Goal: Transaction & Acquisition: Purchase product/service

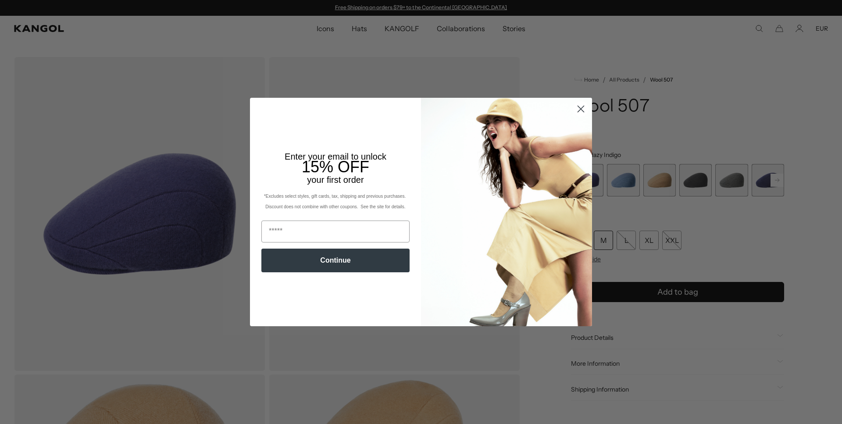
click at [578, 112] on icon "Close dialog" at bounding box center [581, 109] width 6 height 6
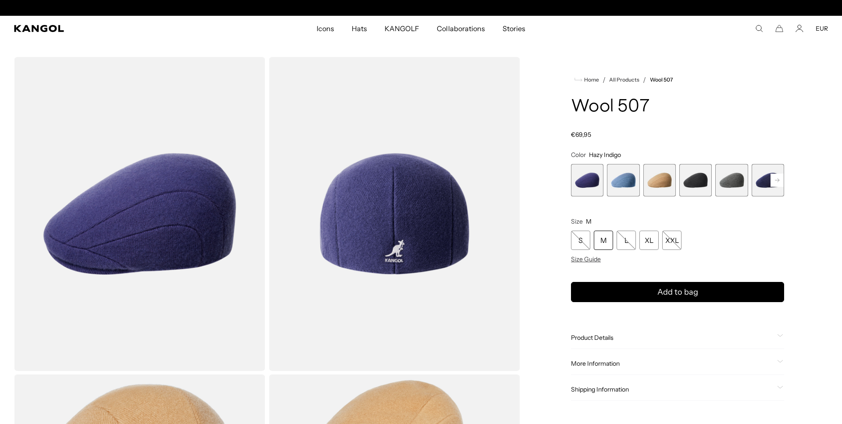
click at [614, 181] on span "2 of 7" at bounding box center [623, 180] width 32 height 32
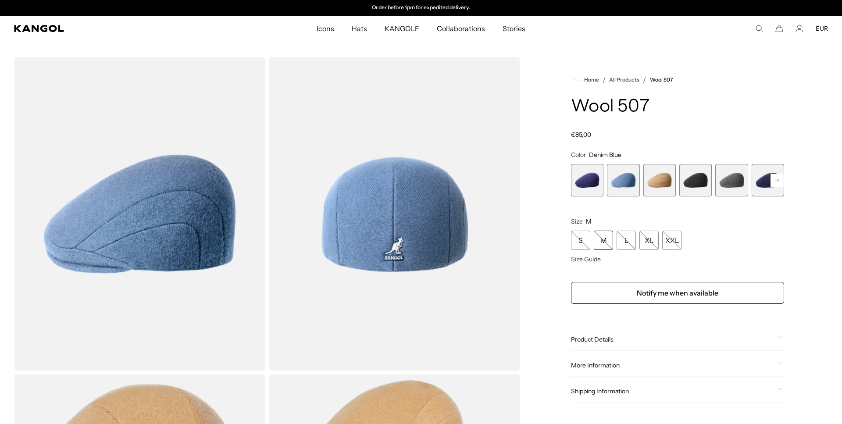
click at [651, 178] on span "3 of 7" at bounding box center [659, 180] width 32 height 32
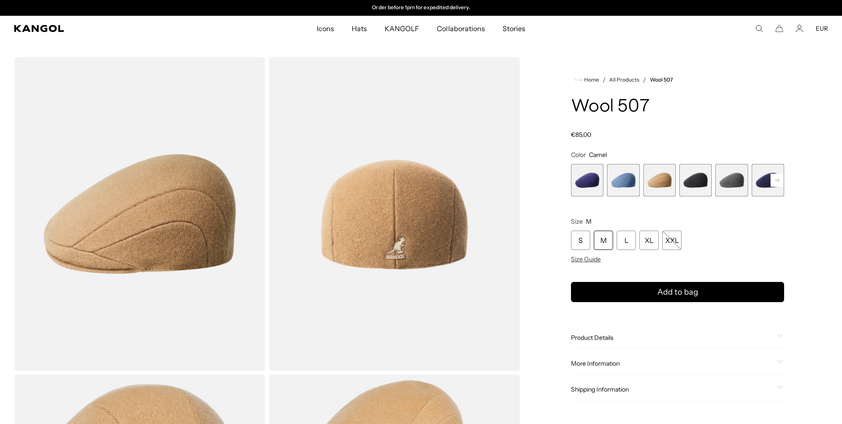
click at [703, 182] on span "4 of 7" at bounding box center [695, 180] width 32 height 32
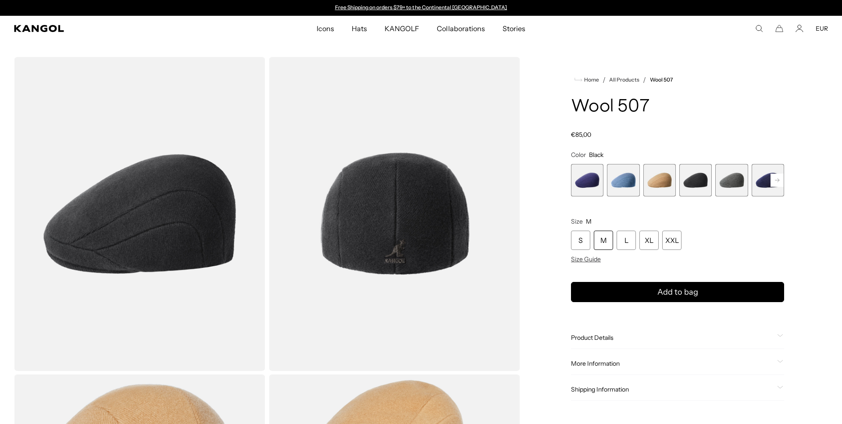
click at [726, 179] on span "5 of 7" at bounding box center [731, 180] width 32 height 32
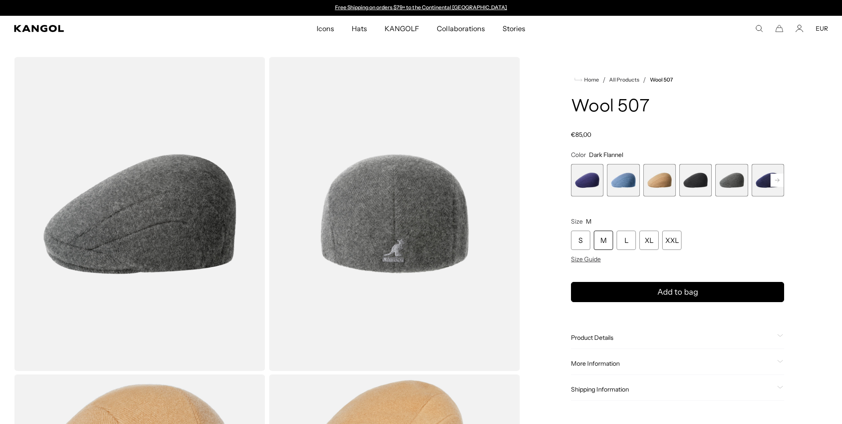
click at [786, 183] on div "Home / All Products / Wool 507 Wool 507 Regular price €85,00 Regular price Sale…" at bounding box center [677, 373] width 301 height 632
click at [778, 186] on rect at bounding box center [776, 180] width 13 height 13
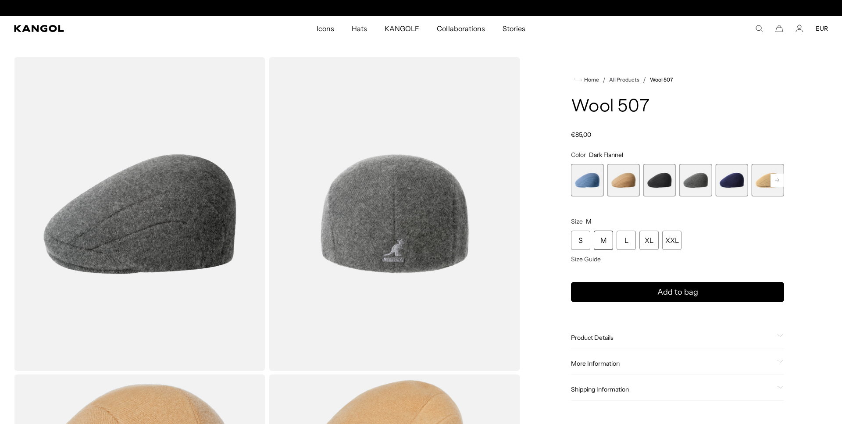
scroll to position [0, 181]
click at [778, 183] on span "7 of 7" at bounding box center [767, 180] width 32 height 32
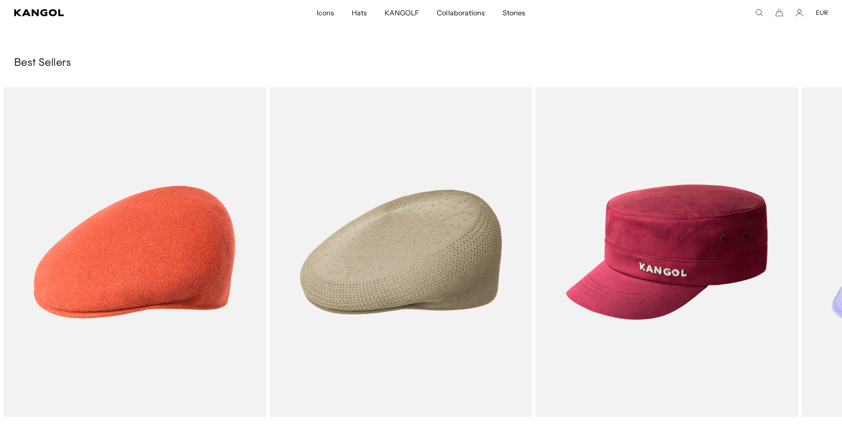
scroll to position [1158, 0]
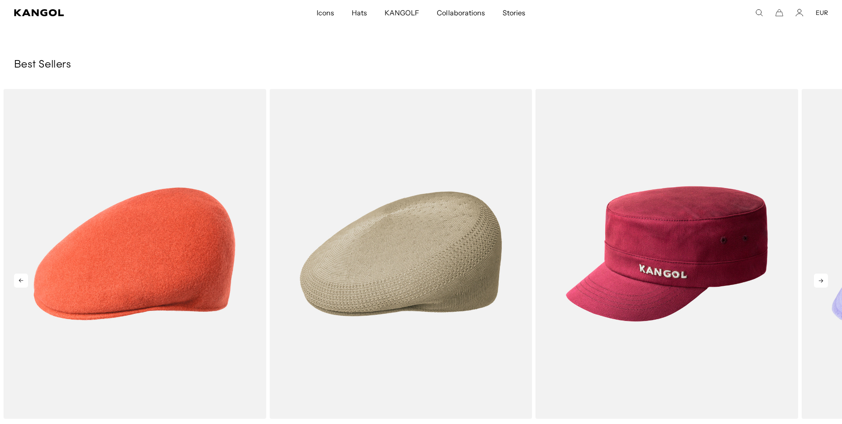
click at [821, 284] on icon at bounding box center [821, 281] width 14 height 14
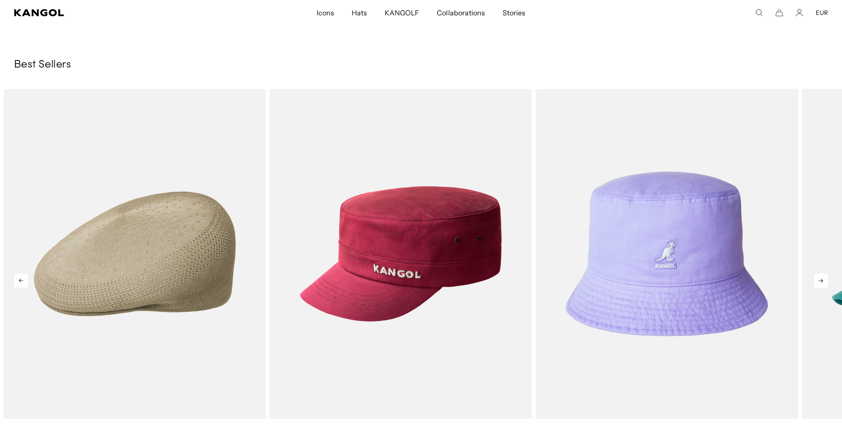
scroll to position [0, 0]
click at [821, 284] on icon at bounding box center [821, 281] width 14 height 14
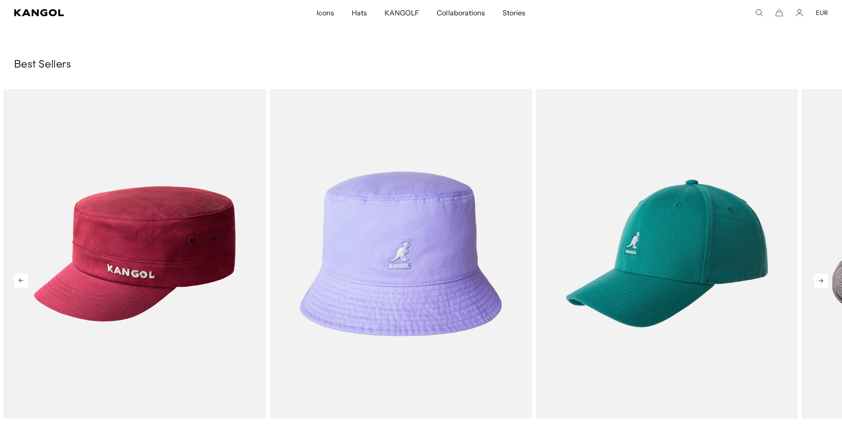
click at [821, 283] on icon at bounding box center [821, 281] width 14 height 14
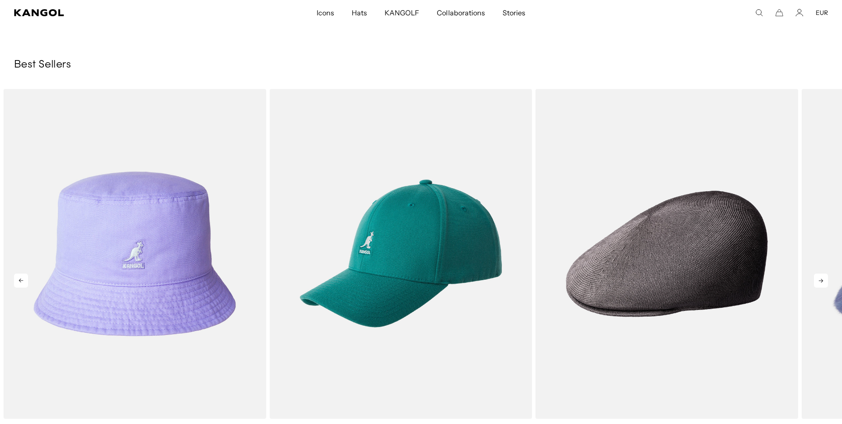
click at [821, 283] on icon at bounding box center [821, 281] width 14 height 14
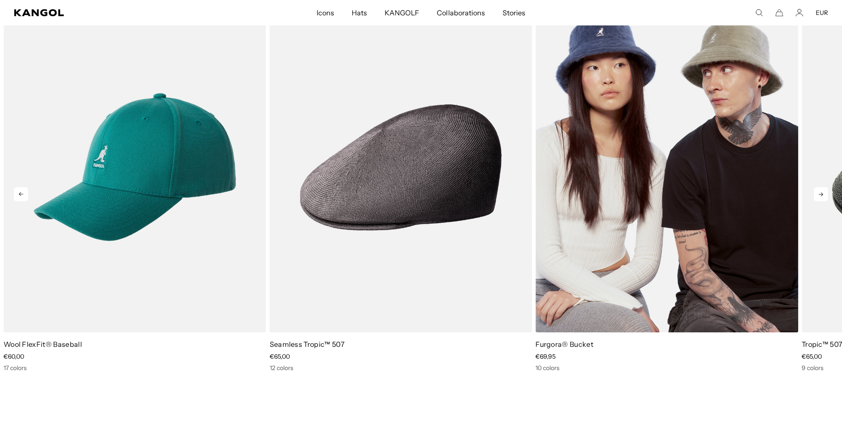
click at [739, 164] on img "7 of 10" at bounding box center [666, 168] width 263 height 330
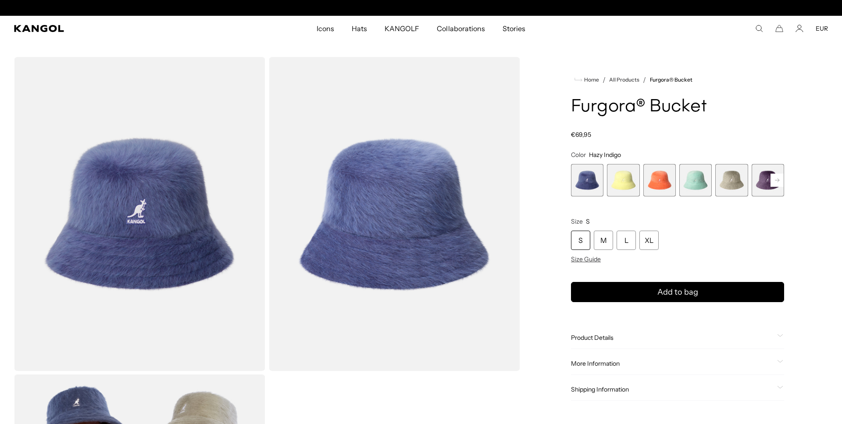
scroll to position [0, 181]
click at [773, 183] on rect at bounding box center [776, 180] width 13 height 13
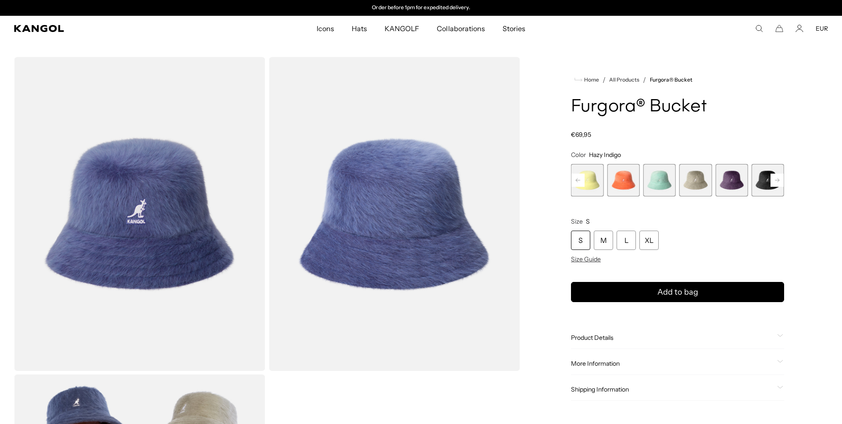
click at [760, 183] on span "7 of 10" at bounding box center [767, 180] width 32 height 32
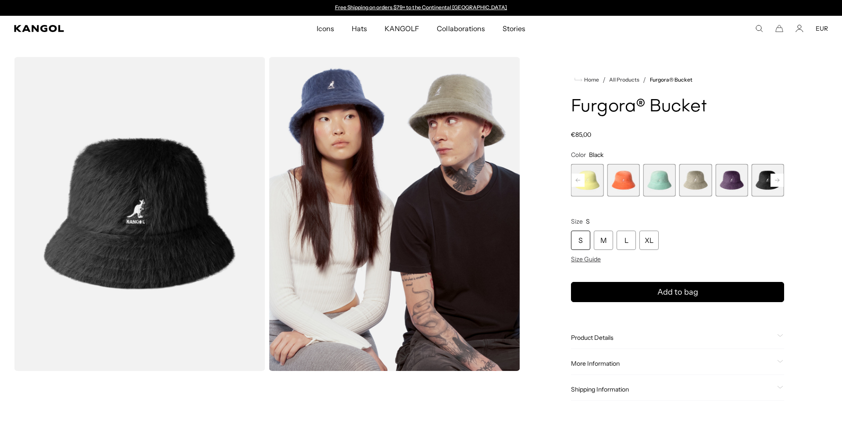
click at [766, 186] on span "7 of 10" at bounding box center [767, 180] width 32 height 32
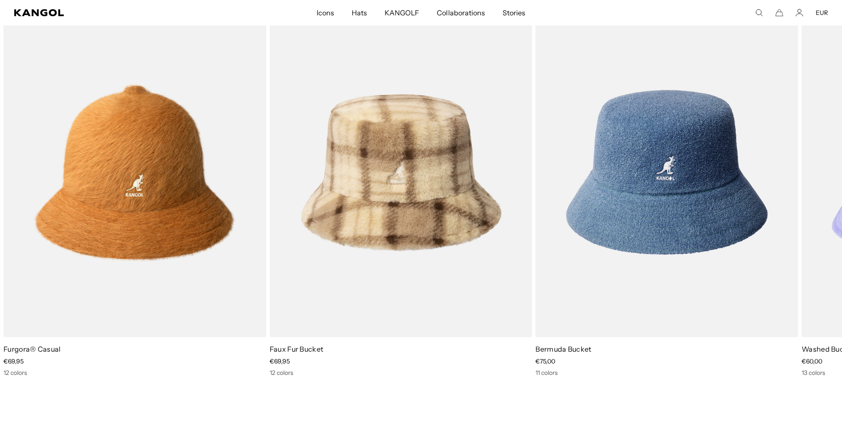
scroll to position [509, 0]
click at [818, 201] on icon at bounding box center [821, 199] width 14 height 14
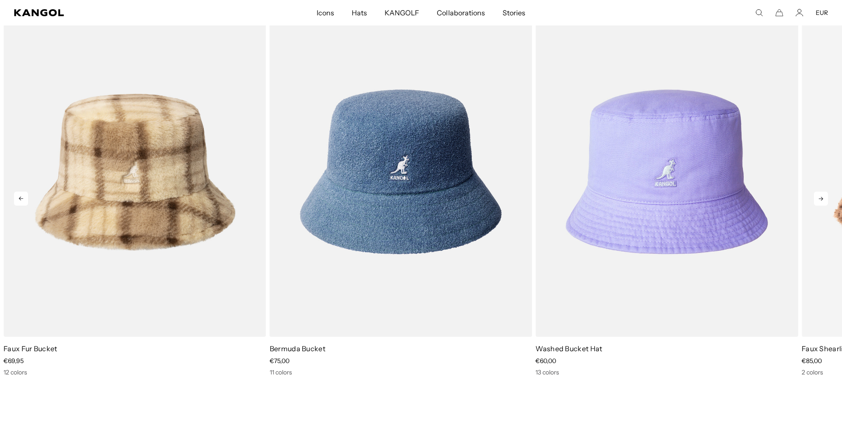
scroll to position [0, 0]
click at [818, 200] on icon at bounding box center [821, 199] width 14 height 14
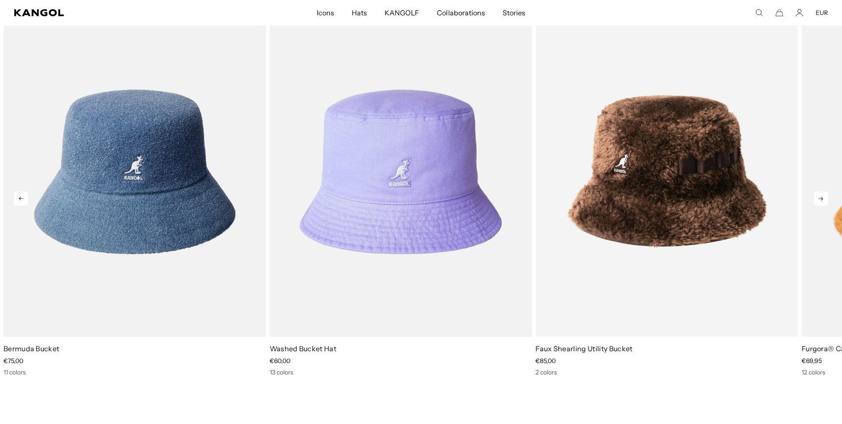
click at [818, 200] on icon at bounding box center [821, 199] width 14 height 14
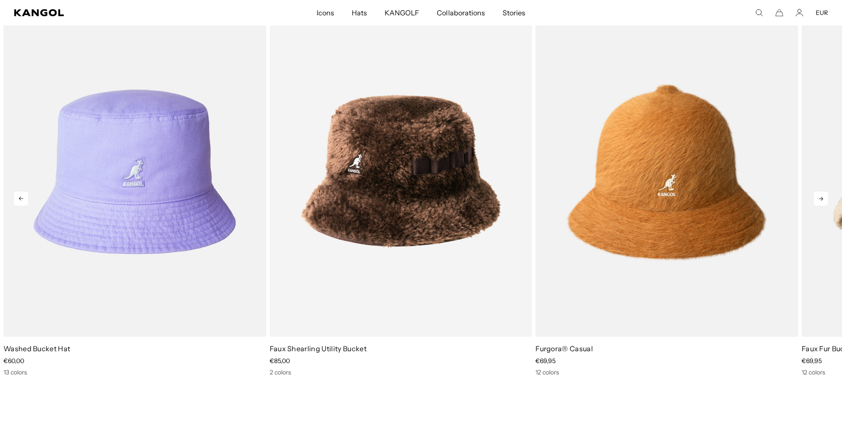
click at [818, 200] on icon at bounding box center [821, 199] width 14 height 14
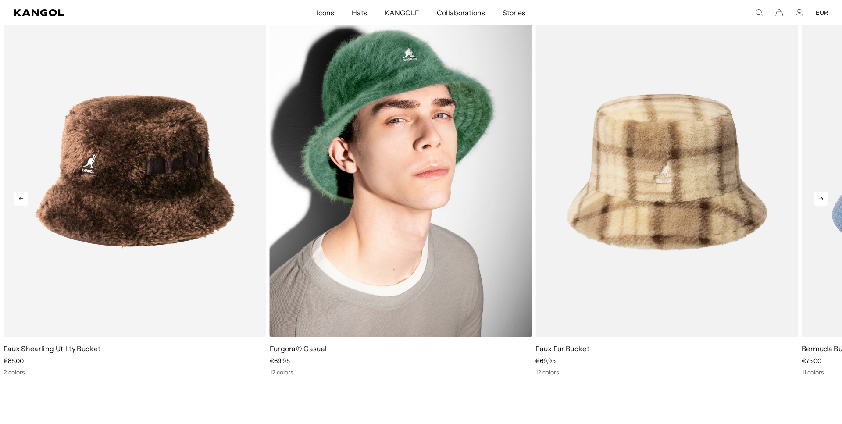
scroll to position [0, 181]
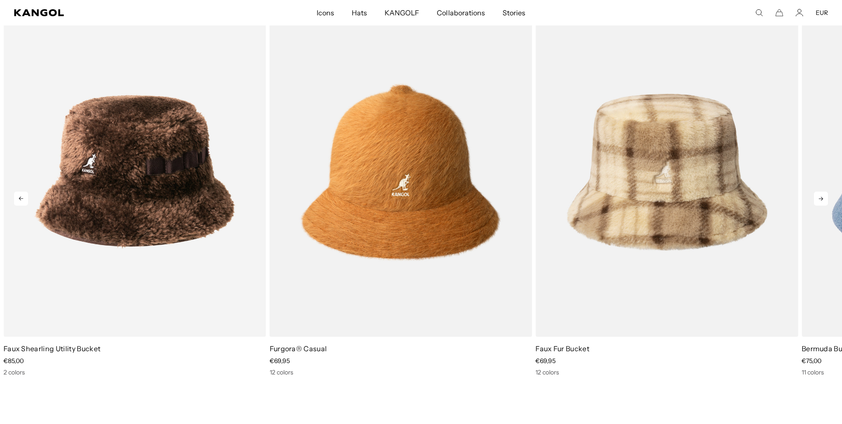
click at [824, 200] on icon at bounding box center [821, 199] width 14 height 14
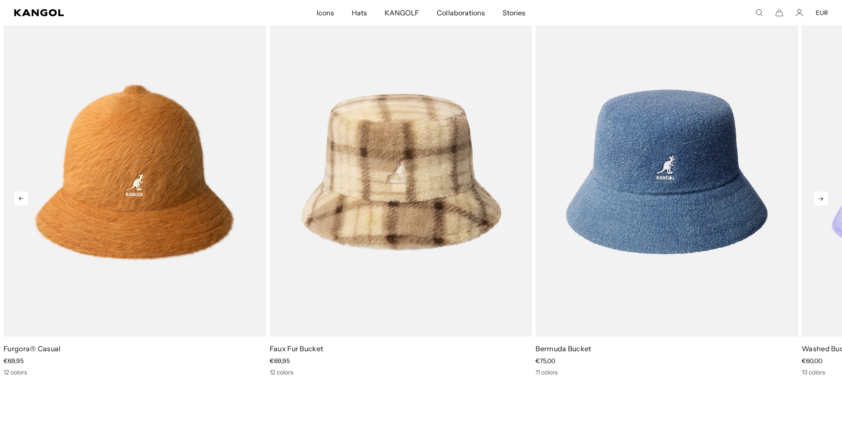
click at [824, 200] on icon at bounding box center [821, 199] width 14 height 14
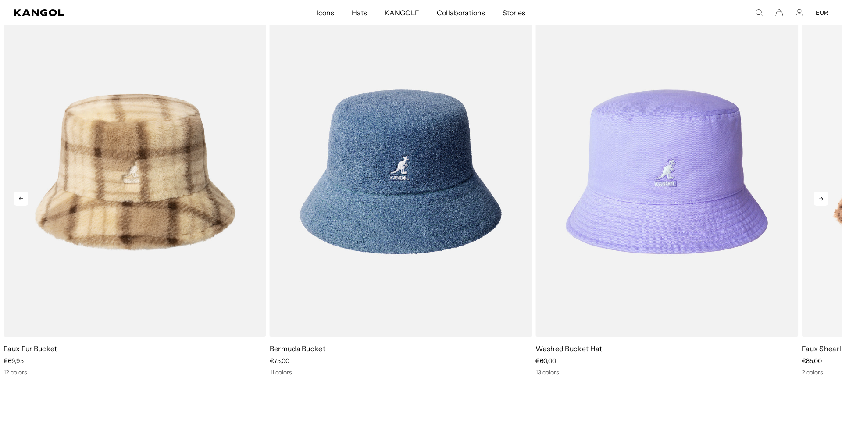
scroll to position [0, 0]
click at [824, 200] on icon at bounding box center [821, 199] width 14 height 14
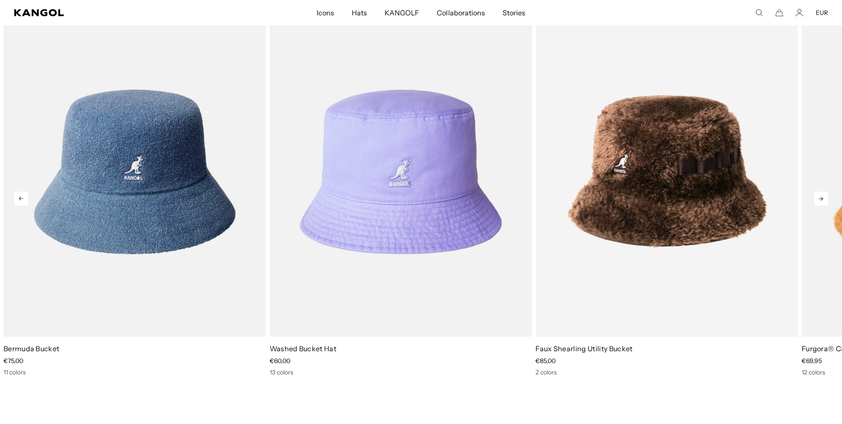
click at [824, 200] on icon at bounding box center [821, 199] width 14 height 14
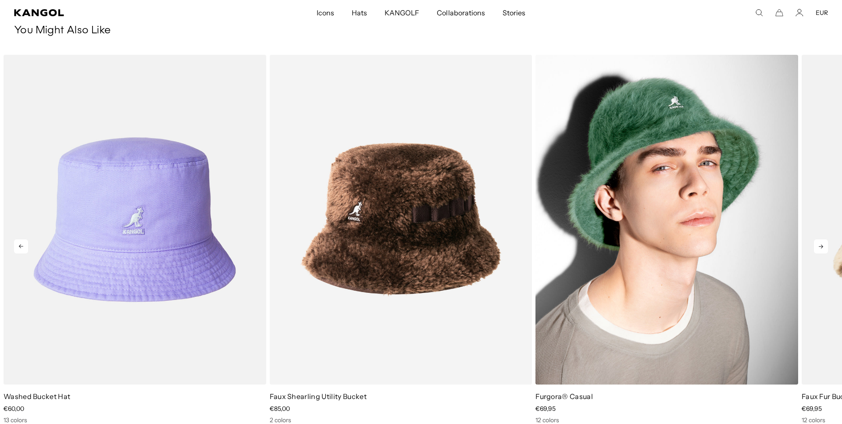
scroll to position [0, 181]
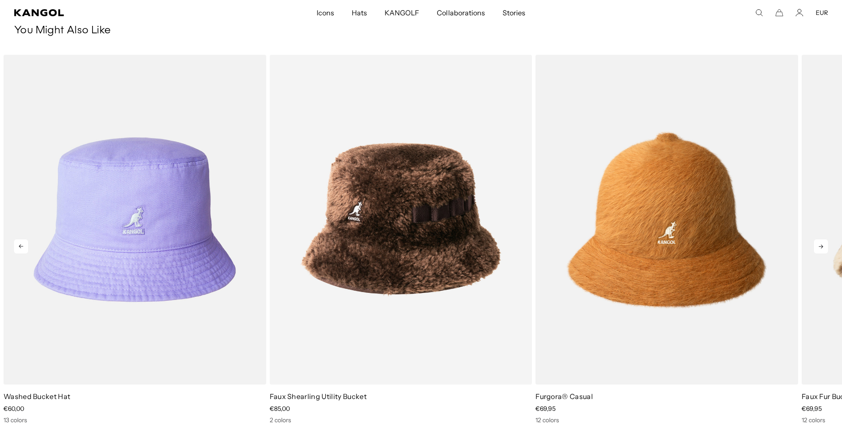
click at [823, 249] on icon at bounding box center [821, 246] width 14 height 14
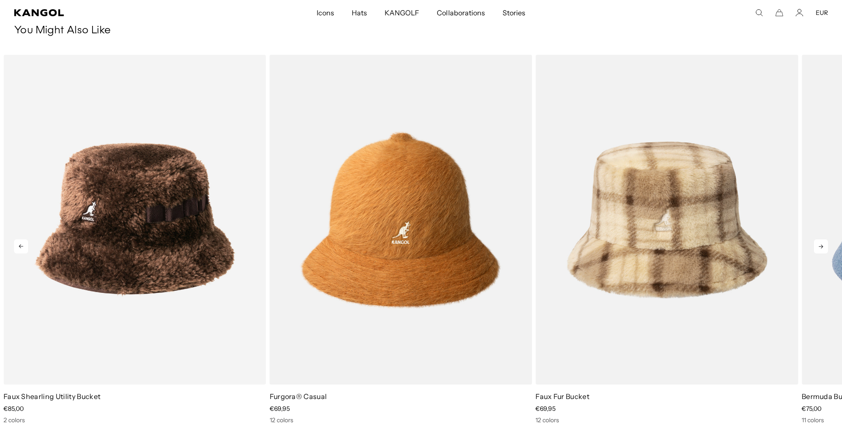
click at [823, 249] on icon at bounding box center [821, 246] width 14 height 14
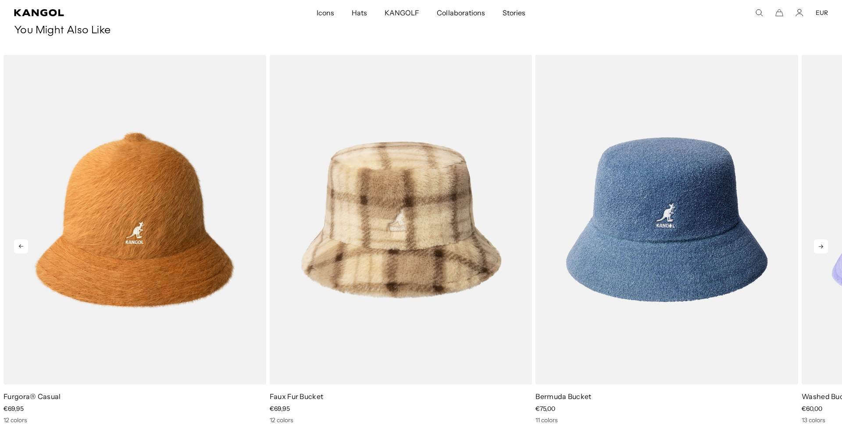
click at [823, 249] on icon at bounding box center [821, 246] width 14 height 14
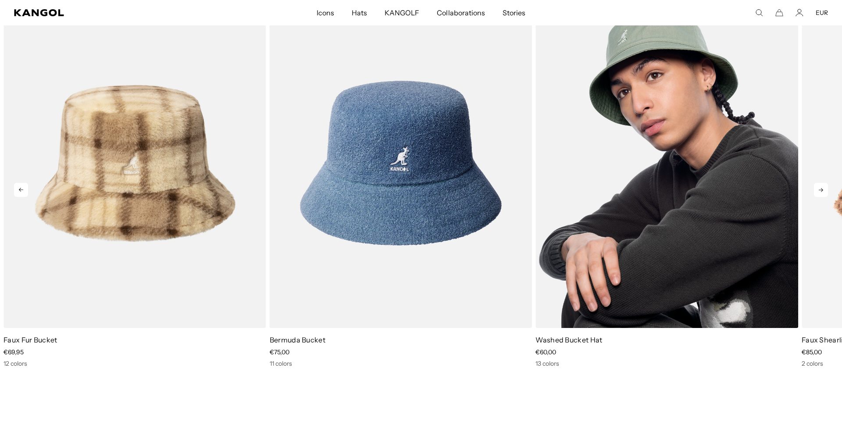
scroll to position [0, 0]
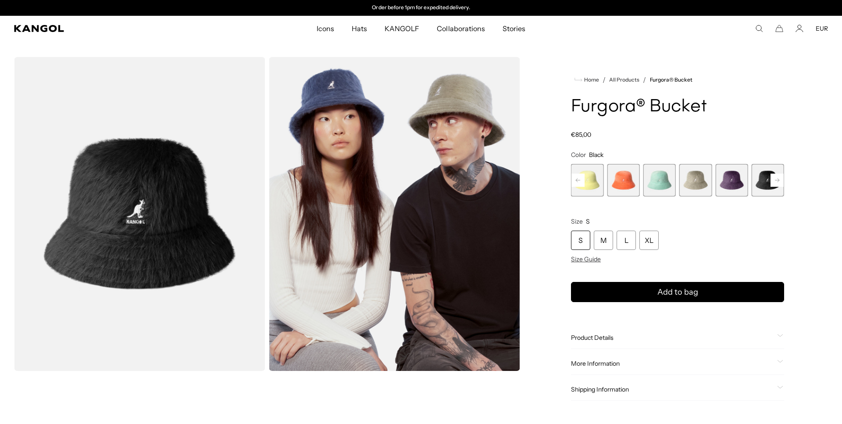
click at [757, 185] on span "7 of 10" at bounding box center [767, 180] width 32 height 32
click at [183, 216] on img "Gallery Viewer" at bounding box center [139, 214] width 251 height 314
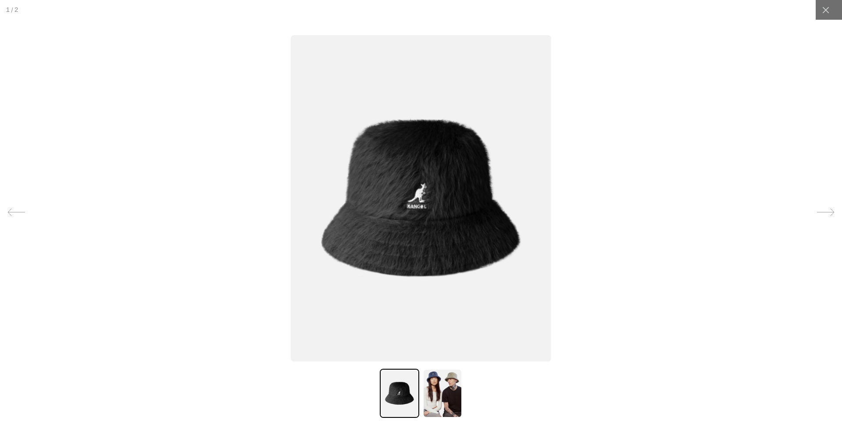
click at [455, 377] on img at bounding box center [442, 393] width 39 height 49
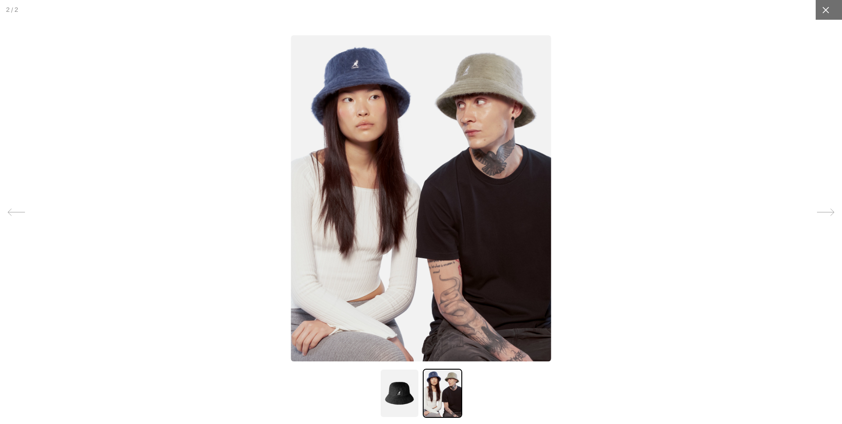
click at [830, 14] on div at bounding box center [825, 10] width 20 height 20
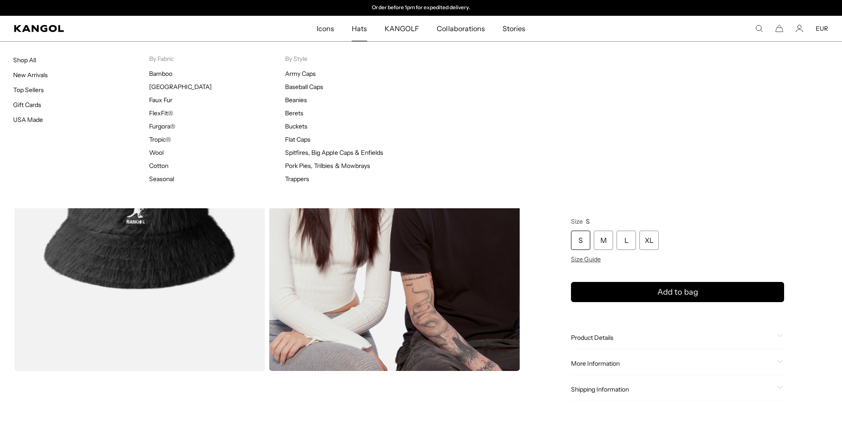
click at [358, 32] on span "Hats" at bounding box center [359, 28] width 15 height 25
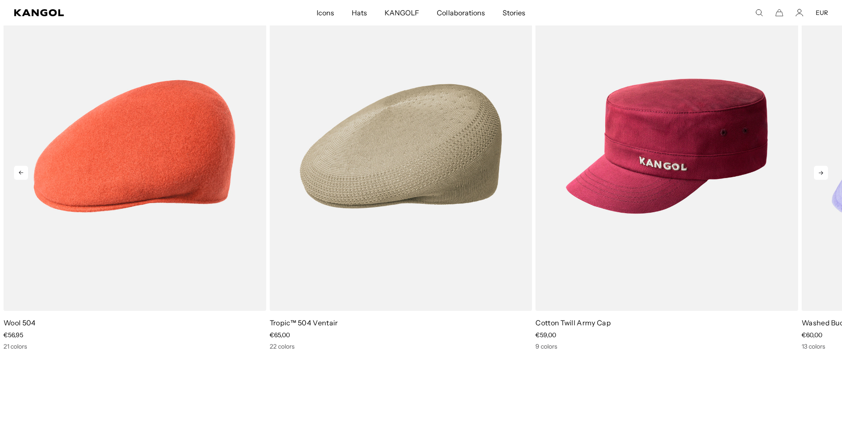
click at [820, 178] on icon at bounding box center [821, 173] width 14 height 14
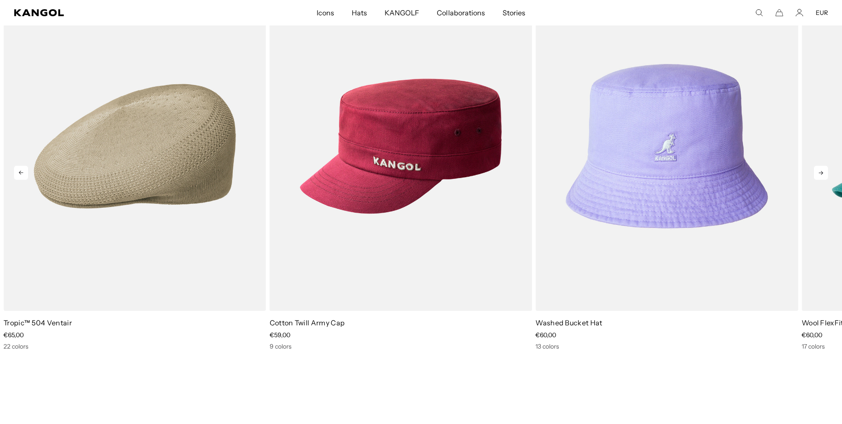
click at [820, 178] on icon at bounding box center [821, 173] width 14 height 14
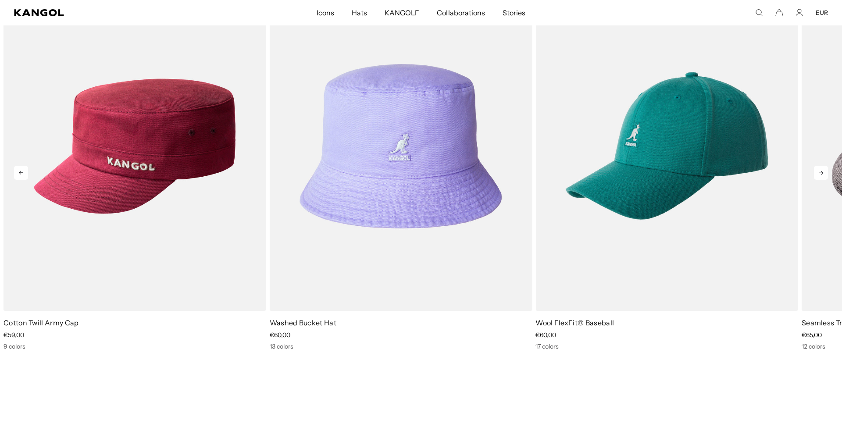
click at [820, 178] on icon at bounding box center [821, 173] width 14 height 14
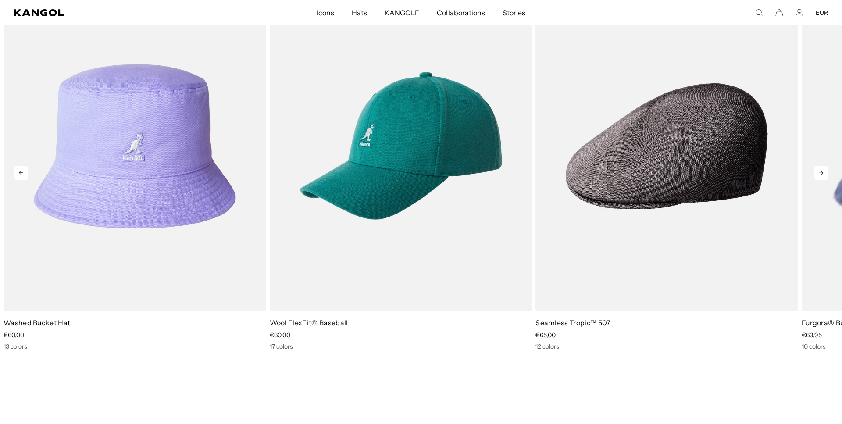
click at [818, 170] on icon at bounding box center [821, 173] width 14 height 14
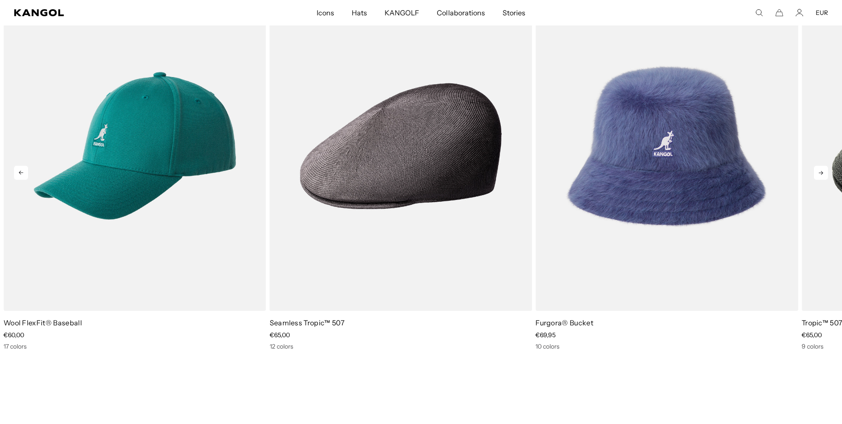
click at [818, 170] on icon at bounding box center [821, 173] width 14 height 14
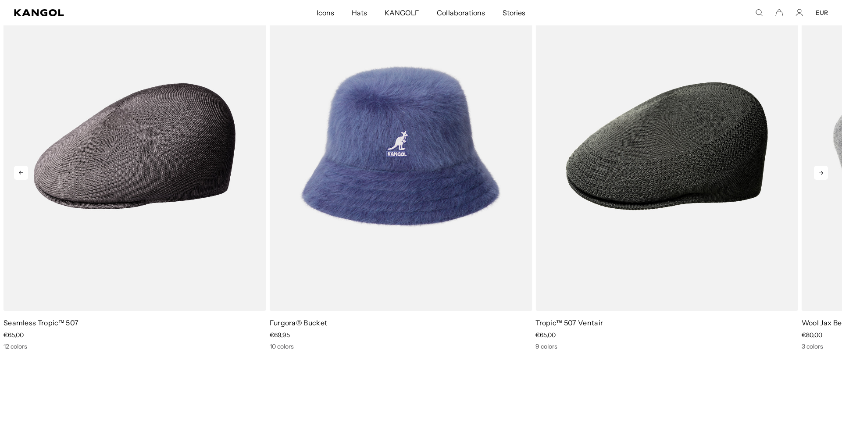
click at [818, 170] on icon at bounding box center [821, 173] width 14 height 14
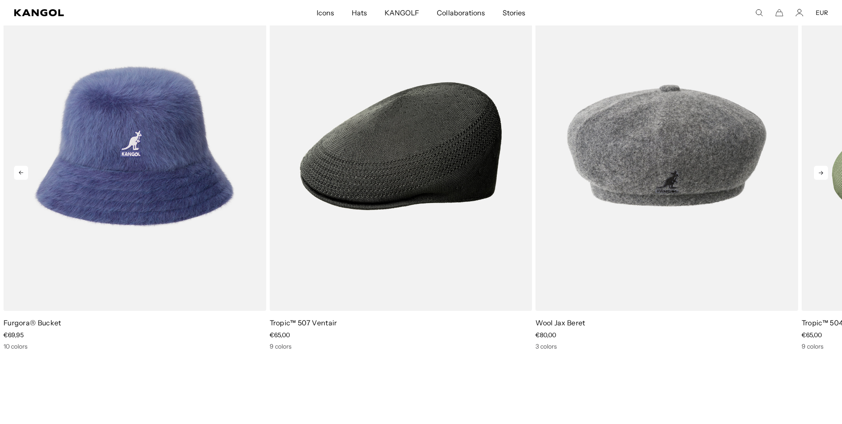
click at [818, 170] on icon at bounding box center [821, 173] width 14 height 14
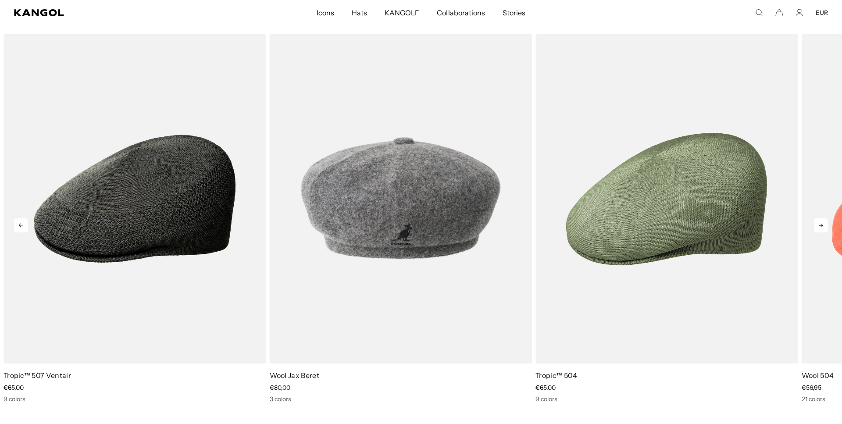
click at [821, 225] on icon at bounding box center [820, 226] width 4 height 4
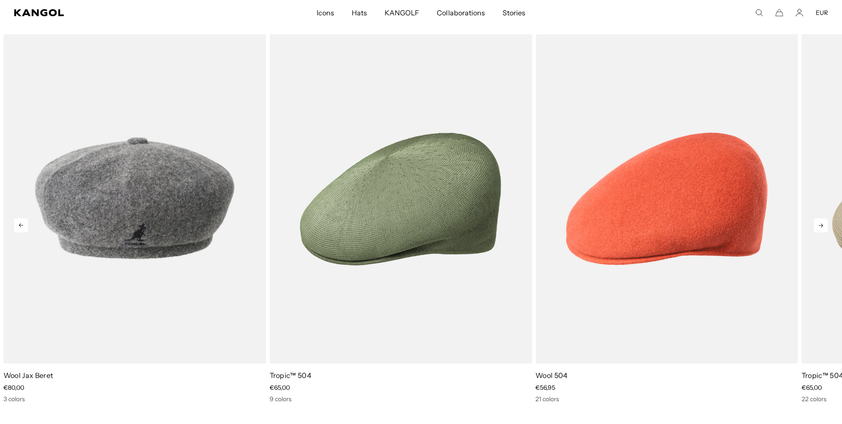
click at [821, 226] on icon at bounding box center [820, 226] width 4 height 4
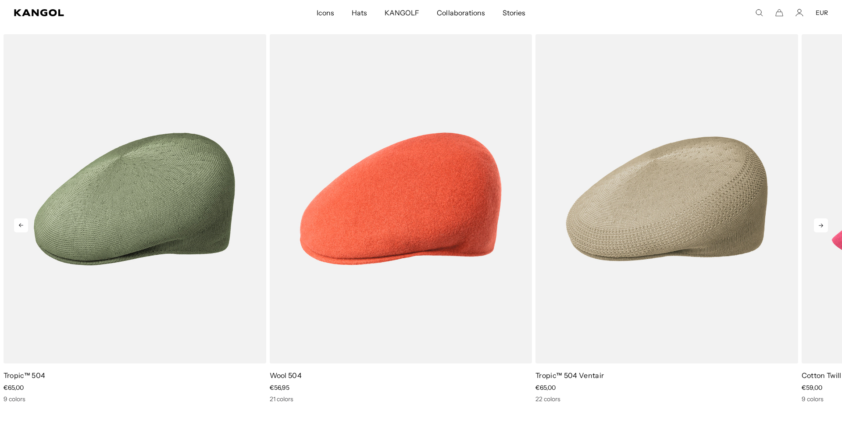
click at [821, 226] on icon at bounding box center [820, 226] width 4 height 4
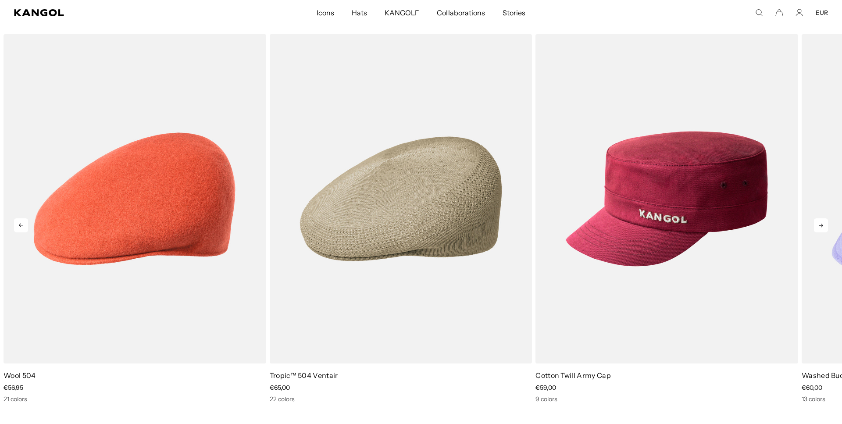
click at [821, 226] on icon at bounding box center [820, 226] width 4 height 4
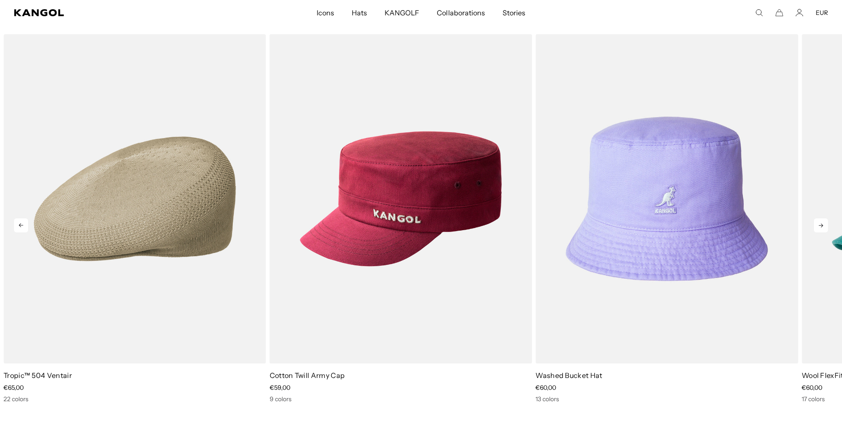
click at [821, 226] on icon at bounding box center [820, 226] width 4 height 4
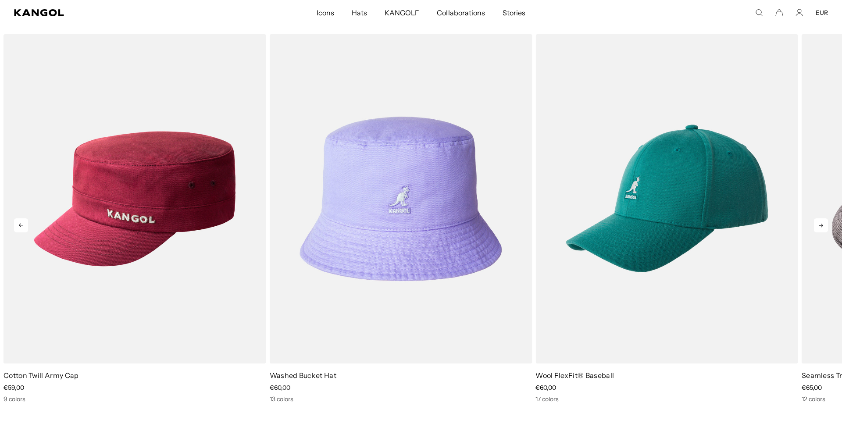
click at [821, 226] on icon at bounding box center [820, 226] width 4 height 4
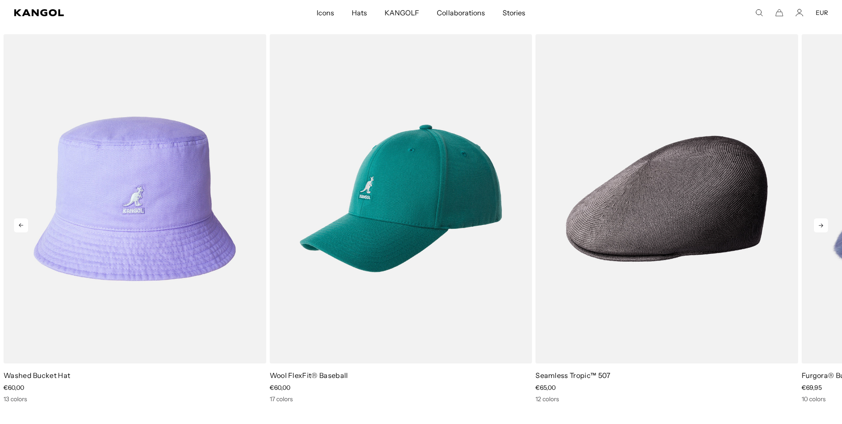
click at [821, 226] on icon at bounding box center [820, 226] width 4 height 4
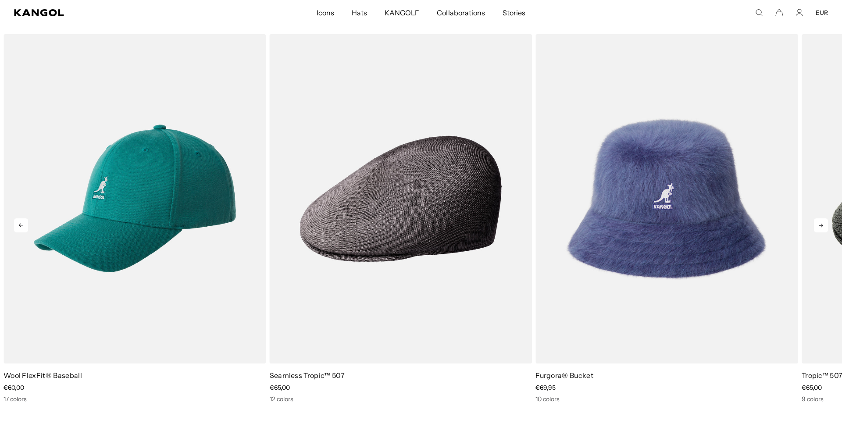
click at [821, 226] on icon at bounding box center [820, 226] width 4 height 4
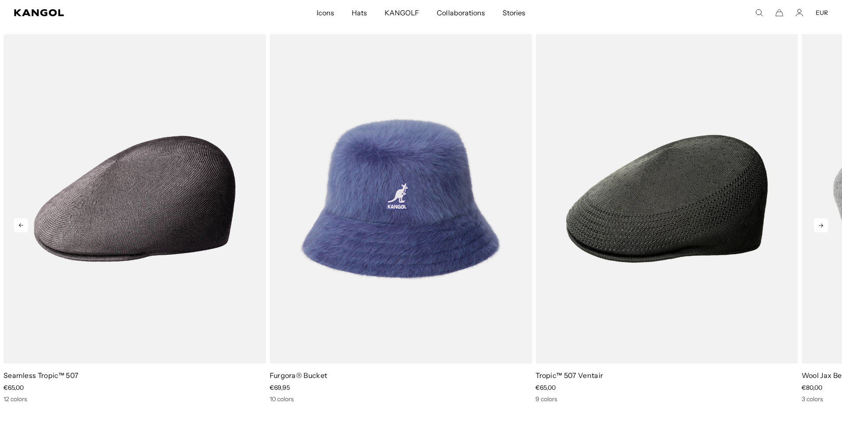
click at [821, 226] on icon at bounding box center [820, 226] width 4 height 4
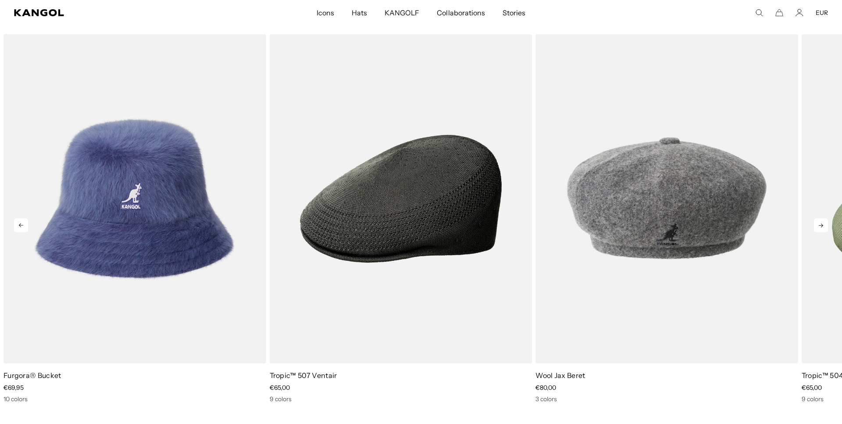
click at [821, 226] on icon at bounding box center [820, 226] width 4 height 4
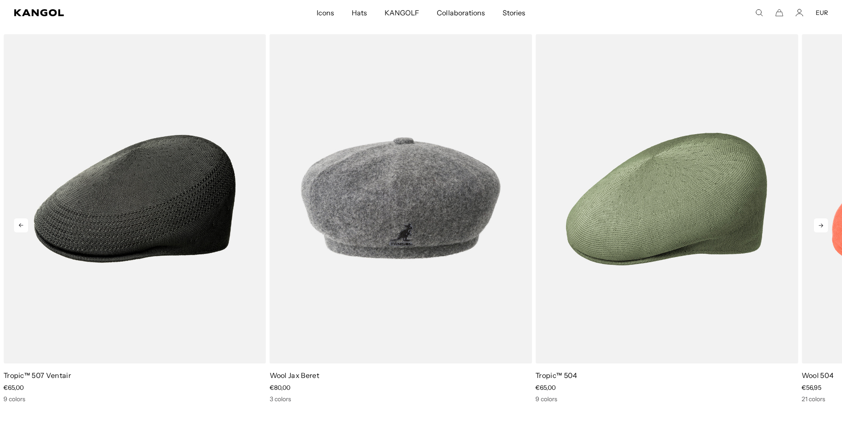
click at [821, 226] on icon at bounding box center [820, 226] width 4 height 4
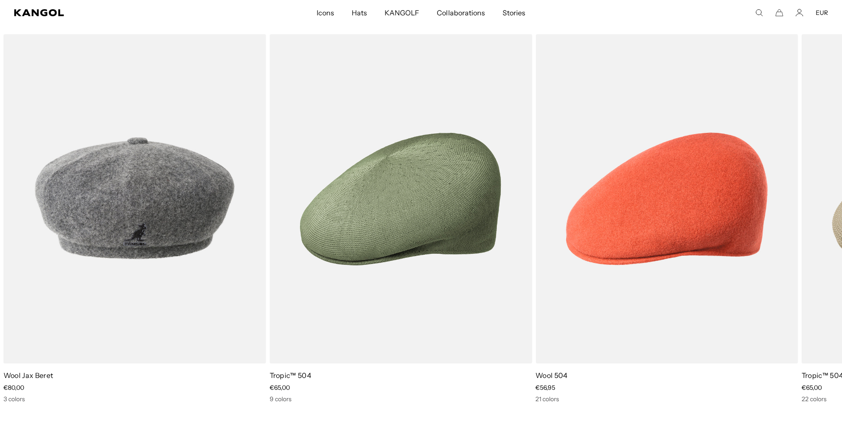
scroll to position [0, 181]
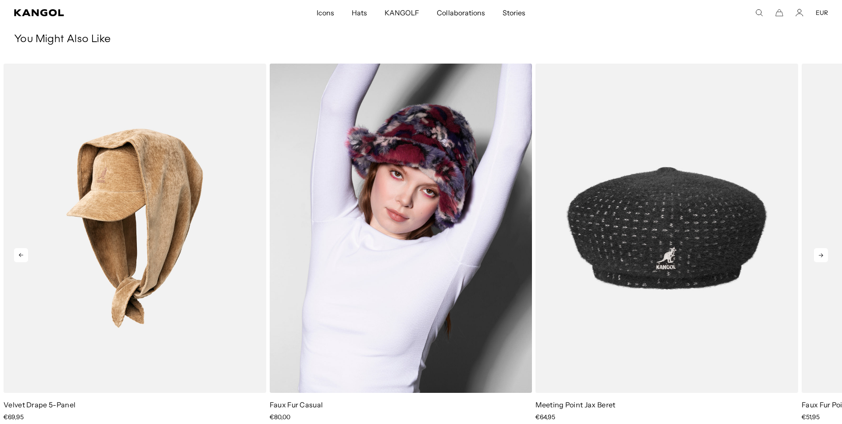
scroll to position [0, 181]
click at [358, 238] on img "2 of 5" at bounding box center [401, 229] width 263 height 330
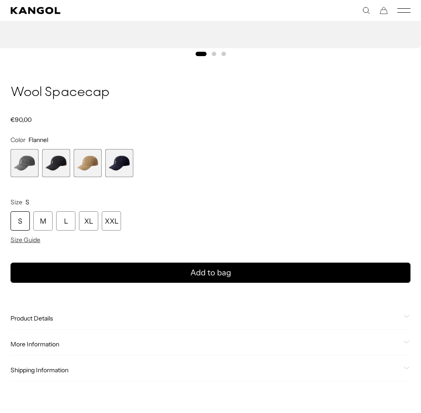
click at [61, 168] on span "2 of 4" at bounding box center [56, 163] width 28 height 28
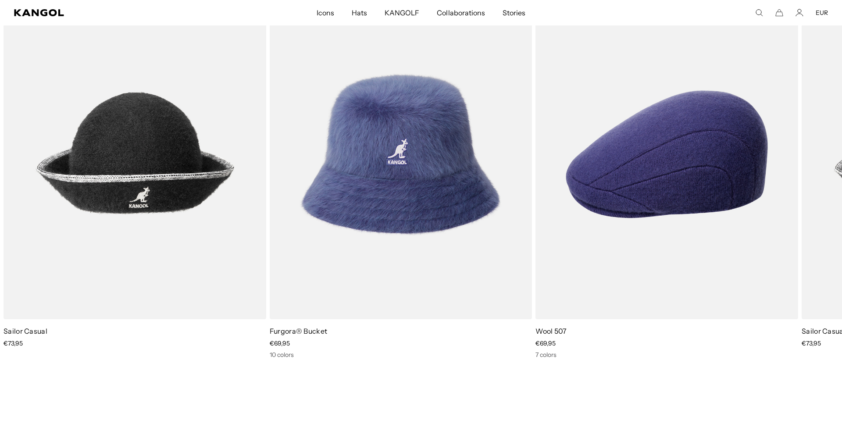
scroll to position [1257, 0]
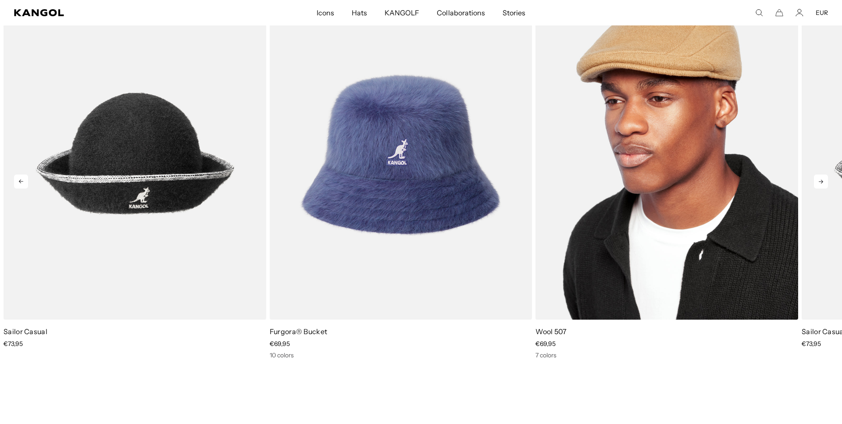
click at [743, 258] on img "3 of 3" at bounding box center [666, 155] width 263 height 330
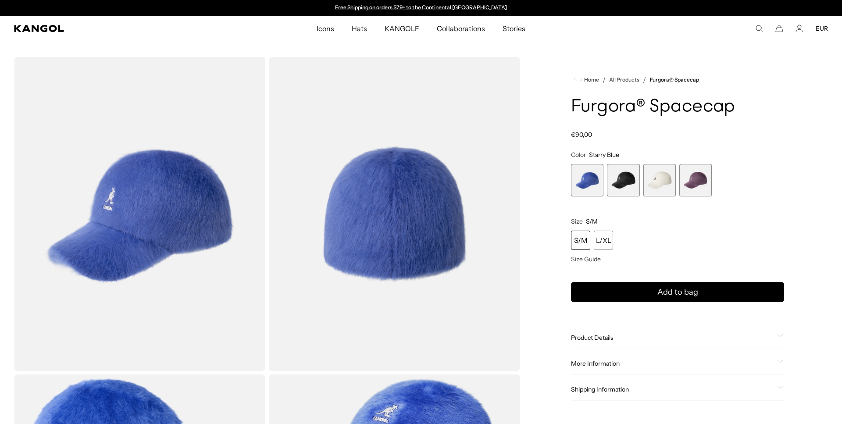
scroll to position [0, 181]
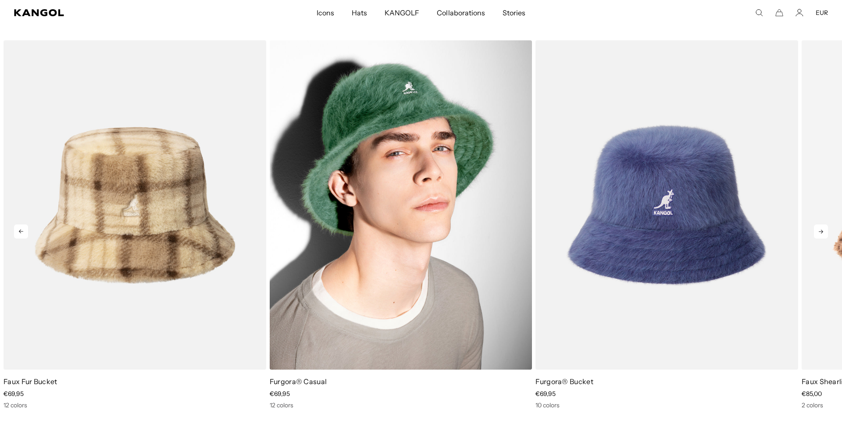
scroll to position [743, 0]
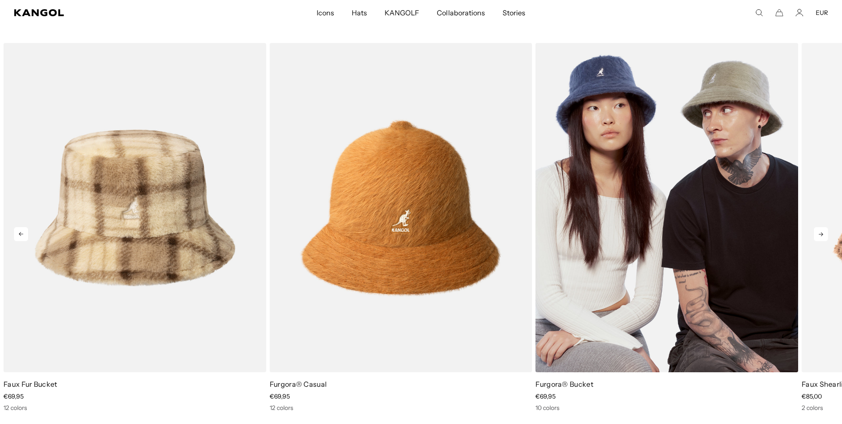
click at [685, 183] on img "3 of 5" at bounding box center [666, 208] width 263 height 330
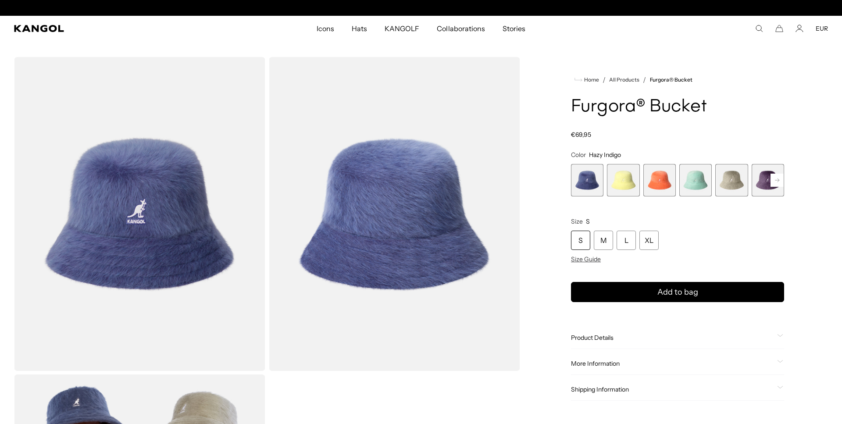
click at [775, 177] on rect at bounding box center [776, 180] width 13 height 13
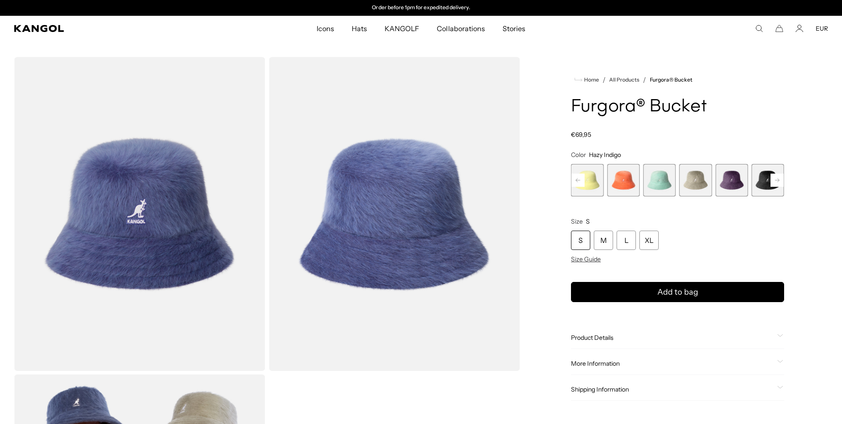
click at [762, 185] on span "7 of 10" at bounding box center [767, 180] width 32 height 32
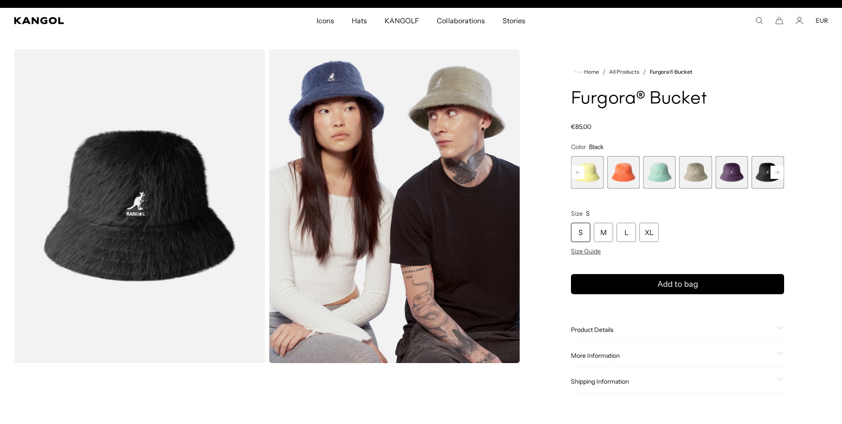
scroll to position [0, 181]
click at [575, 236] on div "S" at bounding box center [580, 232] width 19 height 19
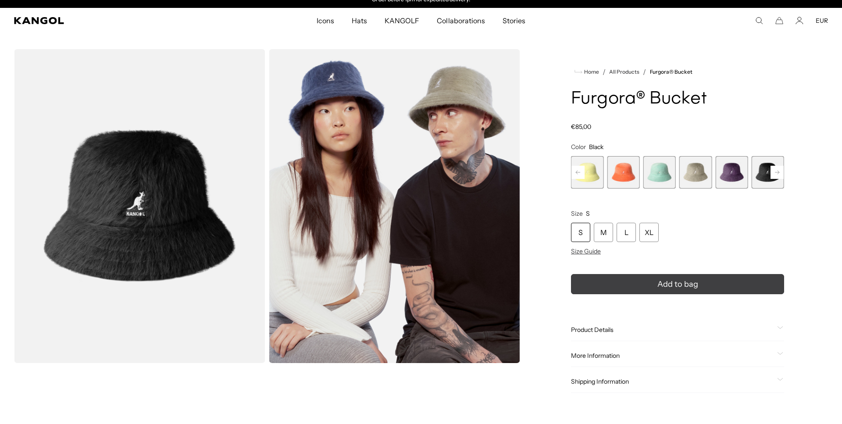
click at [616, 282] on button "Add to bag" at bounding box center [677, 284] width 213 height 20
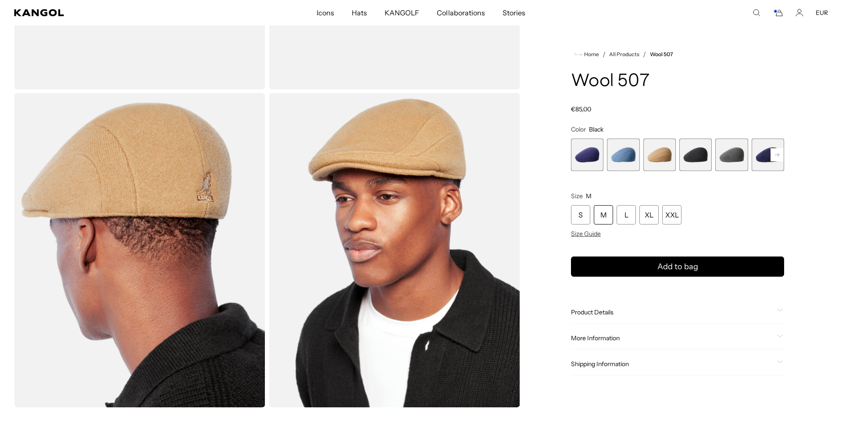
scroll to position [352, 0]
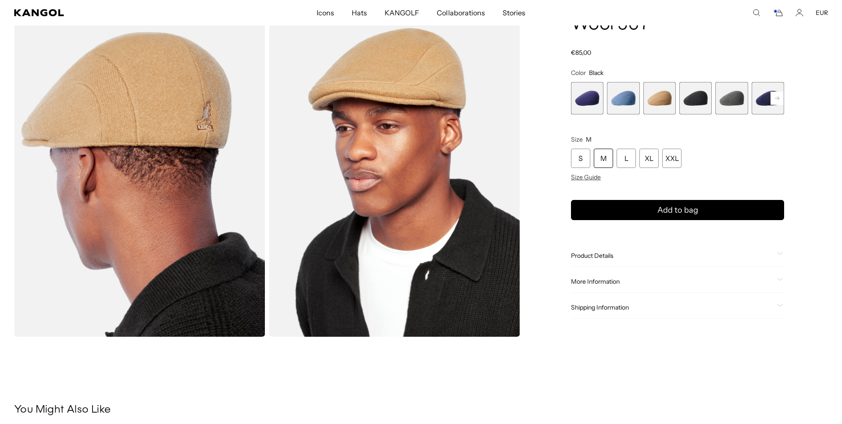
click at [775, 97] on rect at bounding box center [776, 98] width 13 height 13
